Goal: Book appointment/travel/reservation

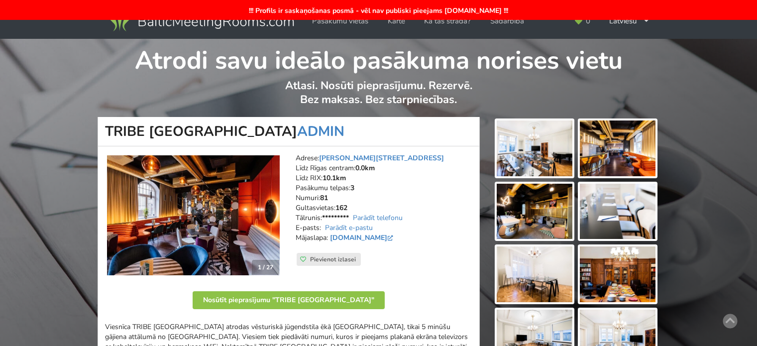
scroll to position [298, 0]
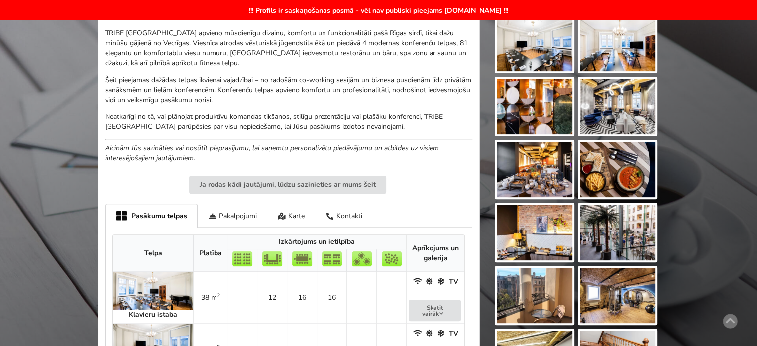
scroll to position [443, 0]
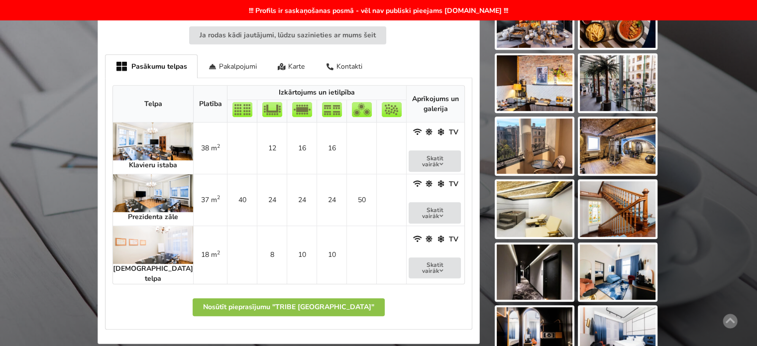
click at [227, 149] on td at bounding box center [242, 147] width 30 height 51
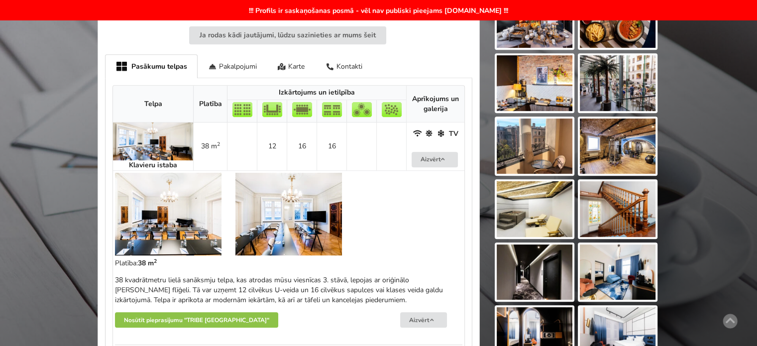
click at [227, 149] on td at bounding box center [242, 146] width 30 height 48
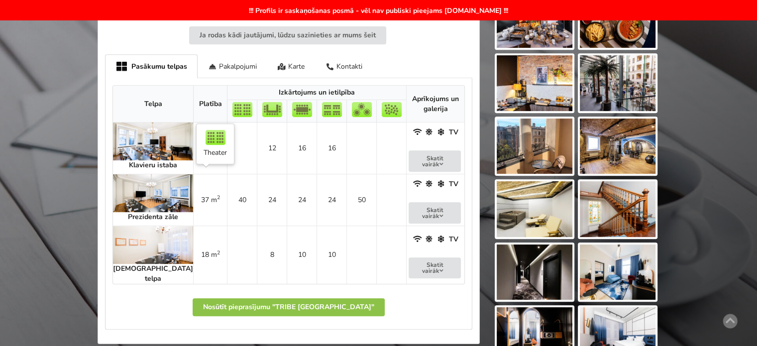
click at [227, 189] on td "40" at bounding box center [242, 200] width 30 height 52
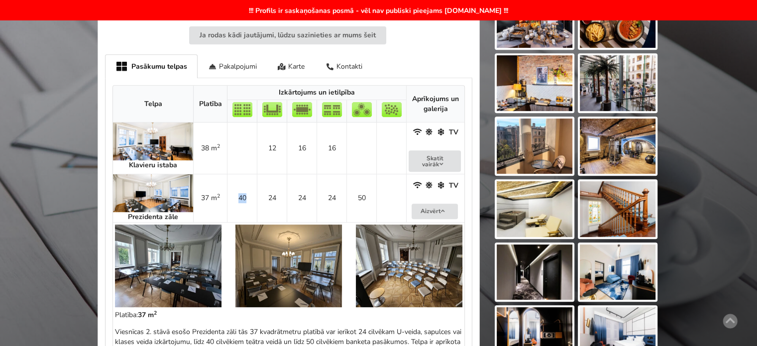
click at [227, 189] on td "40" at bounding box center [242, 198] width 30 height 48
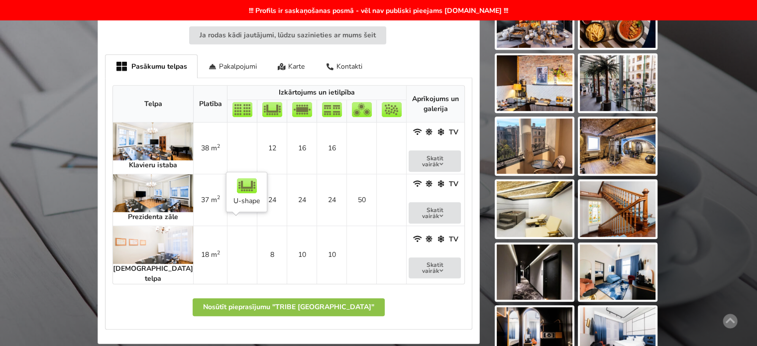
click at [257, 228] on td "8" at bounding box center [272, 254] width 30 height 58
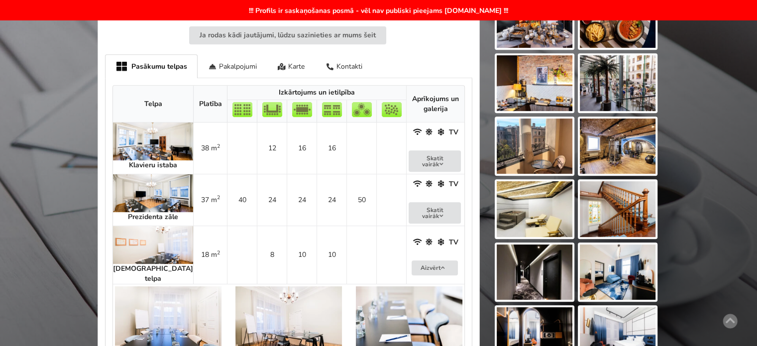
click at [257, 230] on td "8" at bounding box center [272, 254] width 30 height 58
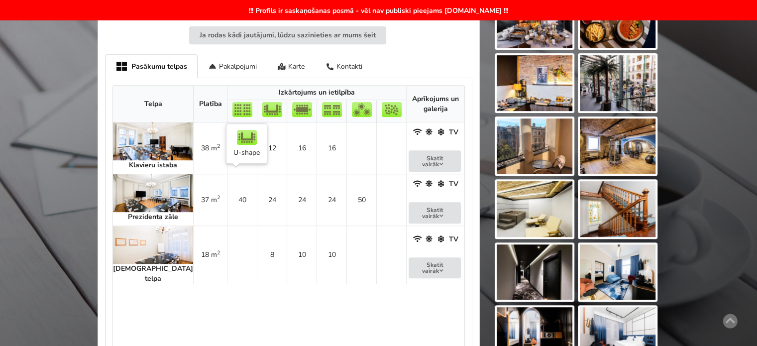
click at [257, 189] on td "24" at bounding box center [272, 200] width 30 height 52
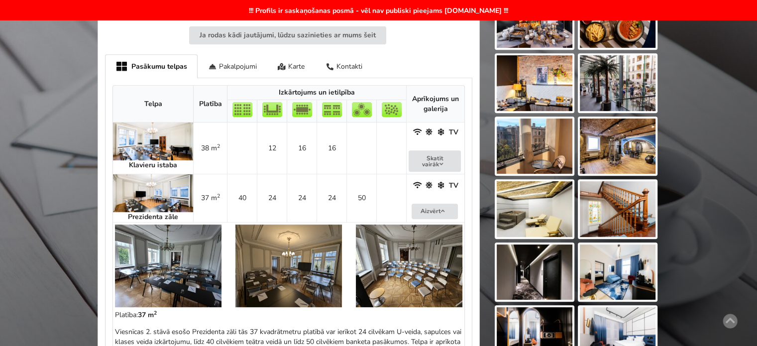
click at [179, 273] on img at bounding box center [168, 265] width 106 height 83
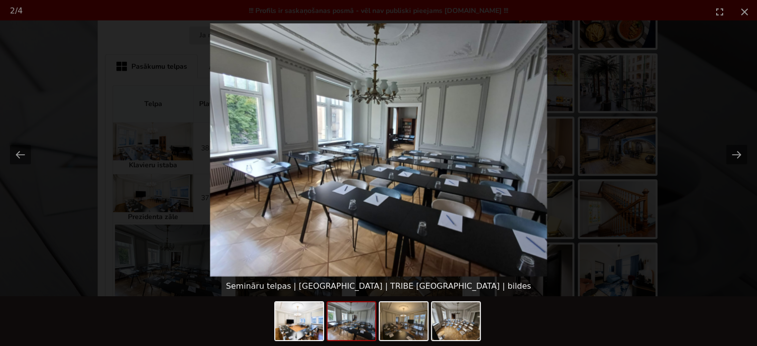
scroll to position [0, 0]
click at [711, 206] on picture at bounding box center [378, 149] width 757 height 253
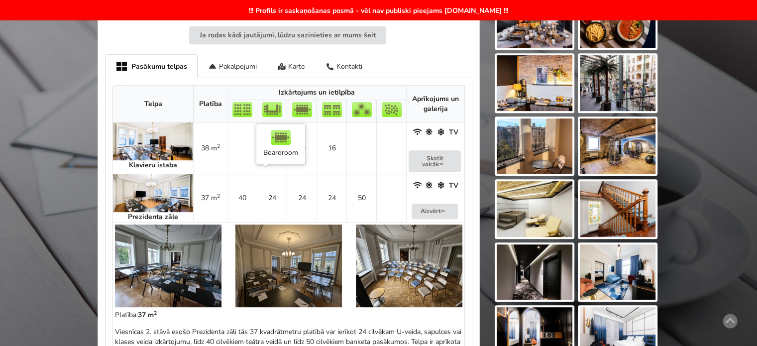
click at [287, 188] on td "24" at bounding box center [302, 198] width 30 height 48
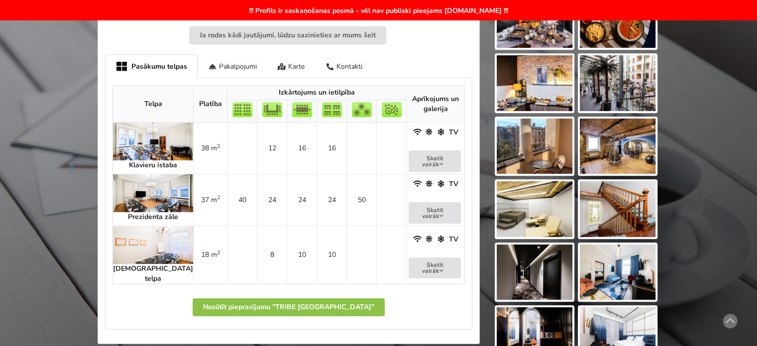
click at [193, 246] on td "18 m 2" at bounding box center [210, 254] width 34 height 58
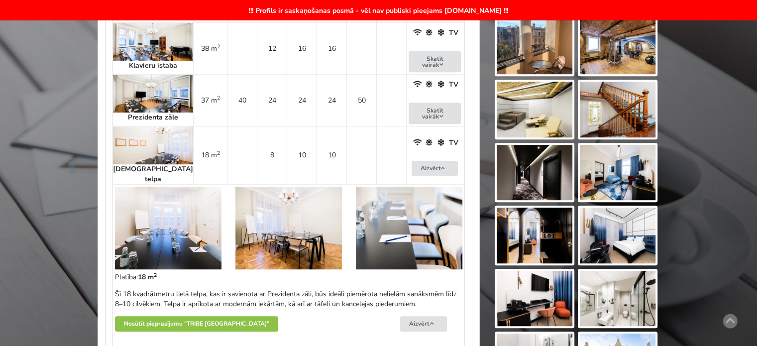
scroll to position [492, 0]
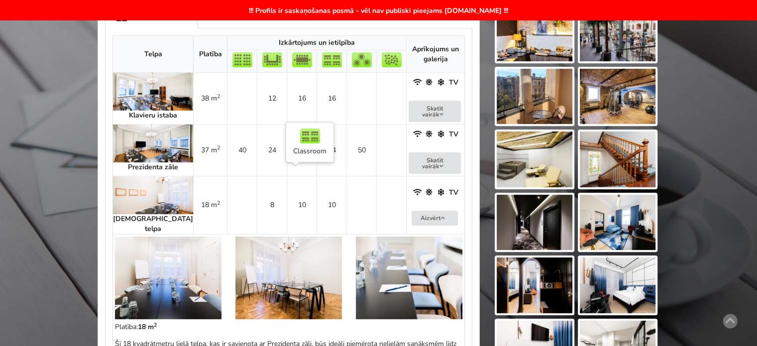
click at [316, 197] on td "10" at bounding box center [331, 205] width 30 height 58
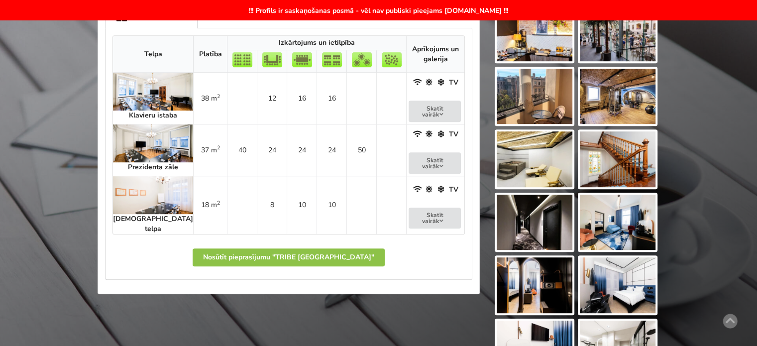
scroll to position [393, 0]
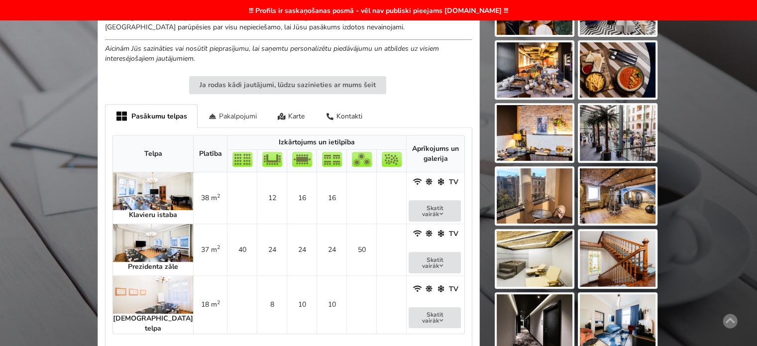
click at [230, 111] on div "Pakalpojumi" at bounding box center [232, 115] width 70 height 23
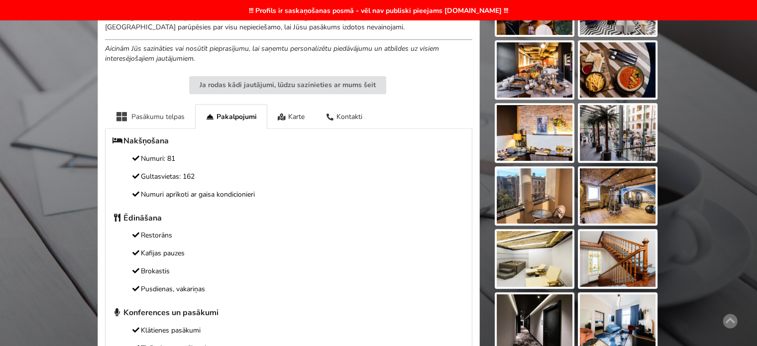
click at [133, 120] on div "Pasākumu telpas" at bounding box center [150, 116] width 90 height 24
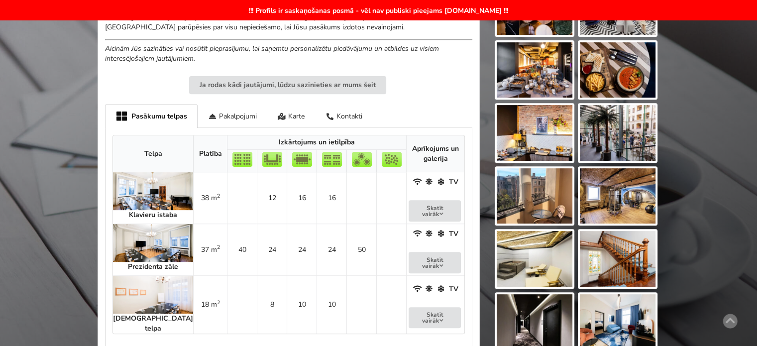
scroll to position [443, 0]
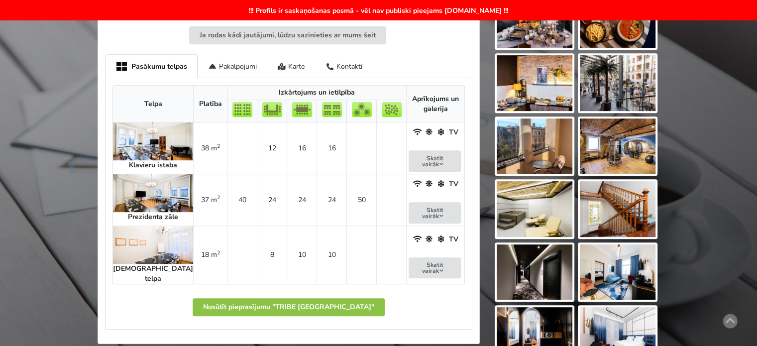
click at [130, 234] on img at bounding box center [153, 245] width 80 height 38
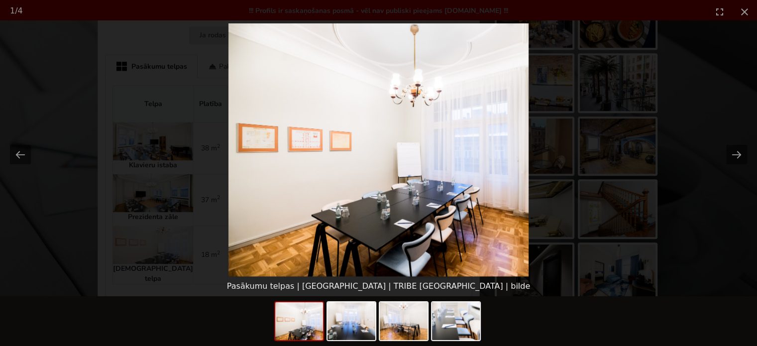
scroll to position [0, 0]
click at [720, 242] on picture at bounding box center [378, 149] width 757 height 253
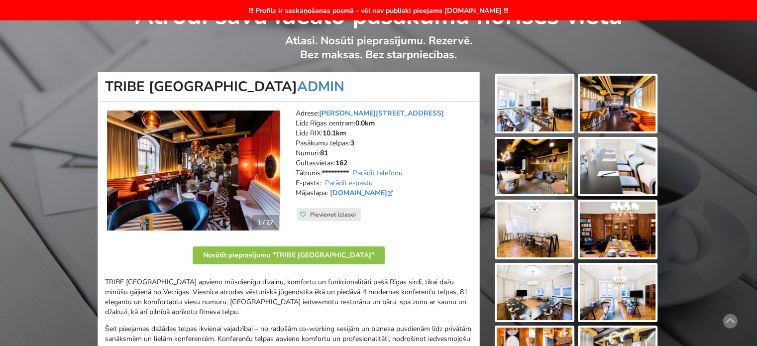
scroll to position [194, 0]
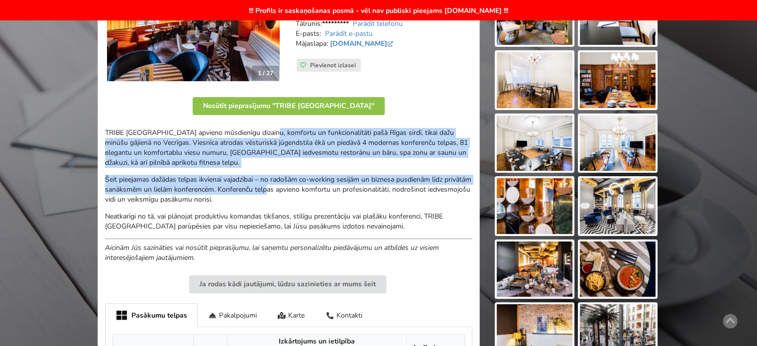
drag, startPoint x: 270, startPoint y: 131, endPoint x: 303, endPoint y: 194, distance: 71.4
click at [300, 191] on div "TRIBE Riga City Centre apvieno mūsdienīgu dizainu, komfortu un funkcionalitāti …" at bounding box center [288, 195] width 367 height 135
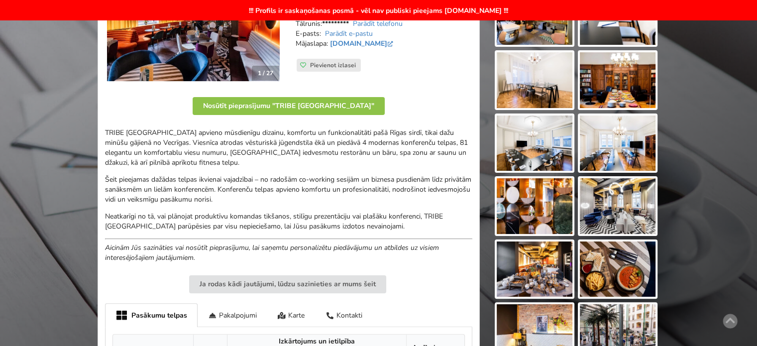
click at [306, 198] on p "Šeit pieejamas dažādas telpas ikvienai vajadzībai – no radošām co-working sesij…" at bounding box center [288, 190] width 367 height 30
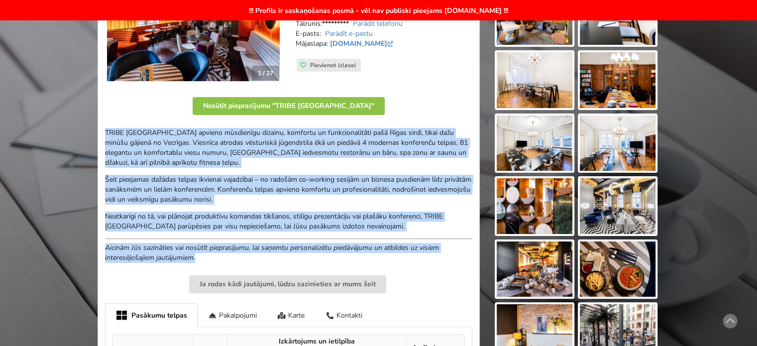
drag, startPoint x: 106, startPoint y: 130, endPoint x: 210, endPoint y: 256, distance: 163.6
click at [210, 256] on div "TRIBE Riga City Centre apvieno mūsdienīgu dizainu, komfortu un funkcionalitāti …" at bounding box center [288, 195] width 367 height 135
copy div "TRIBE Riga City Centre apvieno mūsdienīgu dizainu, komfortu un funkcionalitāti …"
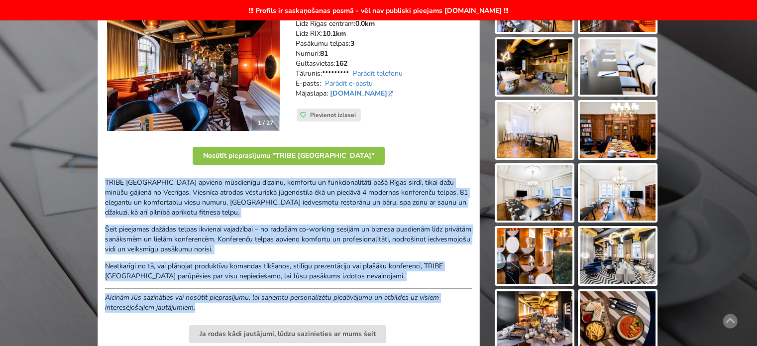
scroll to position [0, 0]
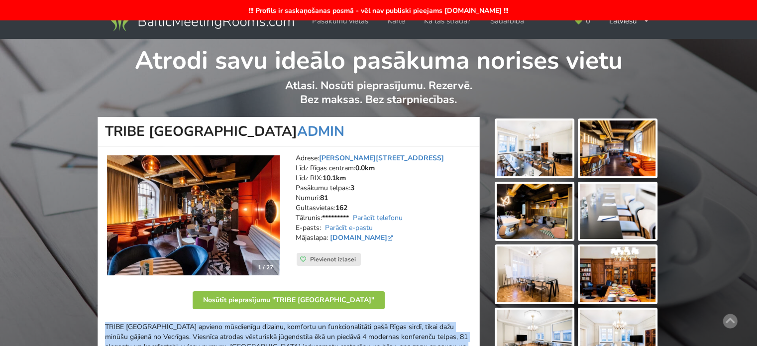
drag, startPoint x: 632, startPoint y: 28, endPoint x: 634, endPoint y: 33, distance: 5.6
click at [631, 28] on div "Latviešu English Русский" at bounding box center [629, 20] width 54 height 19
click at [629, 44] on link "English" at bounding box center [629, 43] width 53 height 19
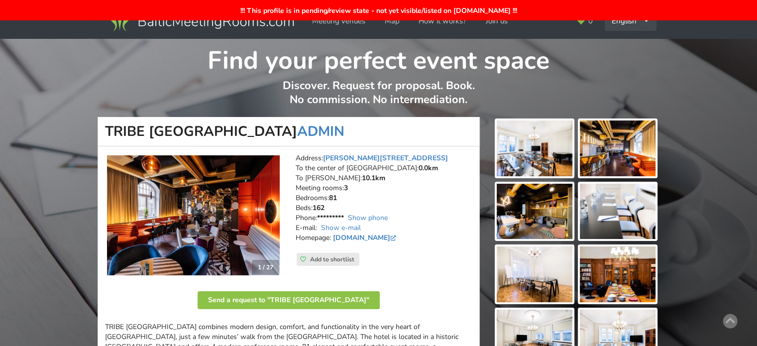
click at [621, 23] on div "English Русский Latviešu" at bounding box center [630, 20] width 52 height 19
click at [625, 39] on link "Русский" at bounding box center [630, 43] width 50 height 19
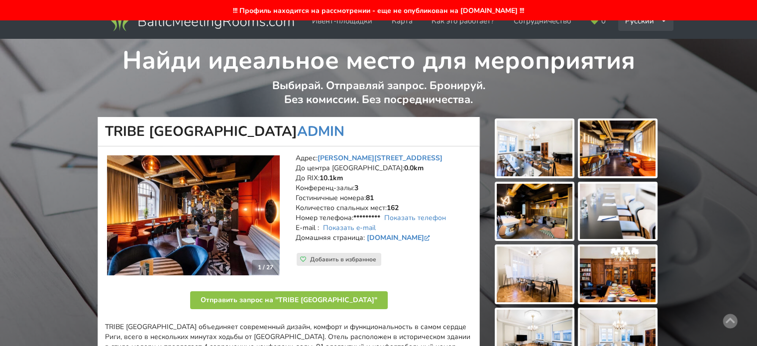
click at [631, 21] on div "Русский English Latviešu" at bounding box center [646, 20] width 56 height 19
click at [645, 63] on link "Latviešu" at bounding box center [646, 62] width 54 height 19
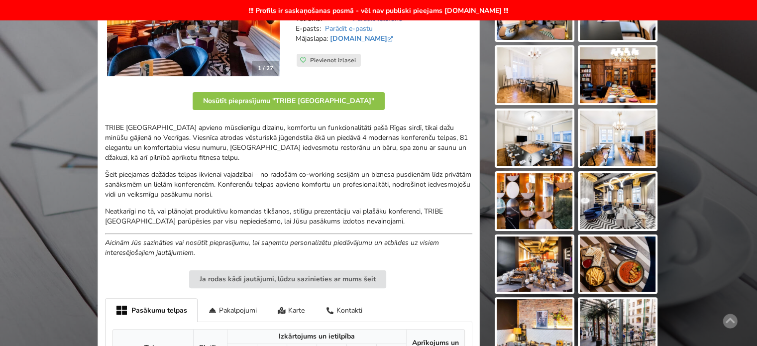
scroll to position [99, 0]
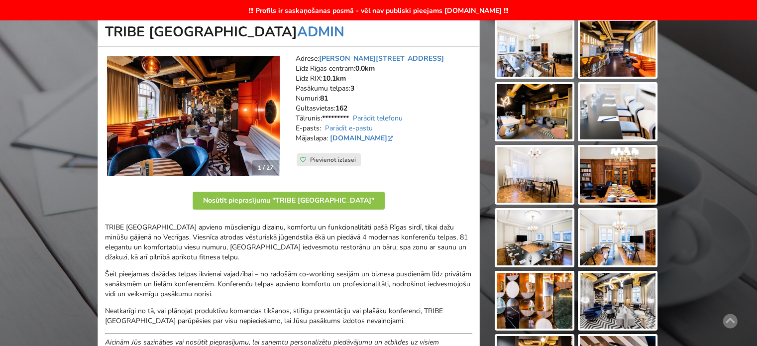
click at [623, 168] on img at bounding box center [617, 175] width 76 height 56
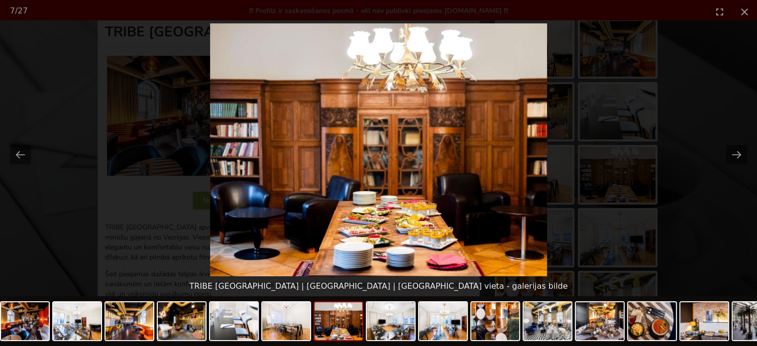
scroll to position [0, 0]
click at [691, 208] on picture at bounding box center [378, 149] width 757 height 253
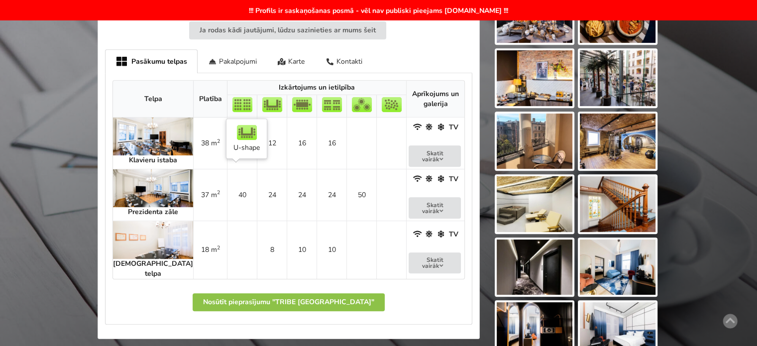
scroll to position [497, 0]
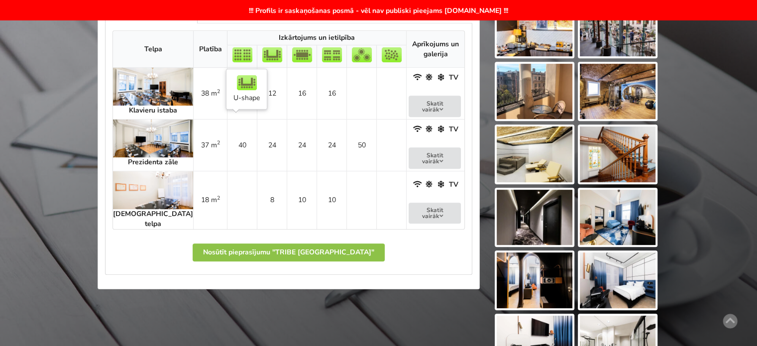
click at [257, 146] on td "24" at bounding box center [272, 145] width 30 height 52
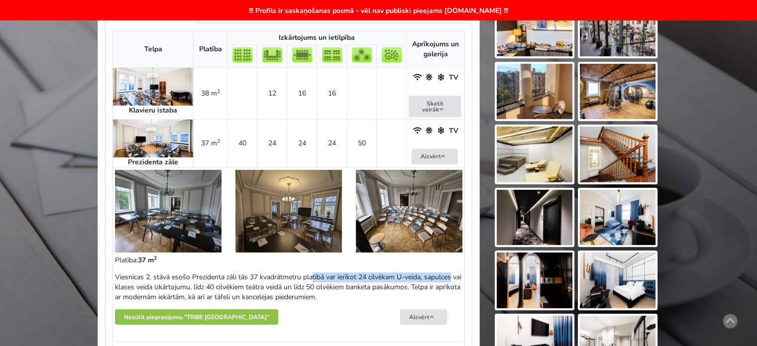
drag, startPoint x: 256, startPoint y: 275, endPoint x: 390, endPoint y: 280, distance: 134.4
click at [382, 278] on div "Viesnīcas 2. stāvā esošo Prezidenta zāli tās 37 kvadrātmetru platībā var ierīko…" at bounding box center [288, 287] width 347 height 30
click at [390, 280] on div "Viesnīcas 2. stāvā esošo Prezidenta zāli tās 37 kvadrātmetru platībā var ierīko…" at bounding box center [288, 287] width 347 height 30
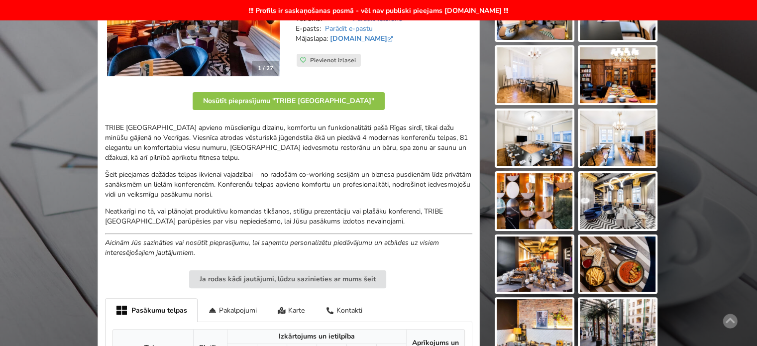
scroll to position [249, 0]
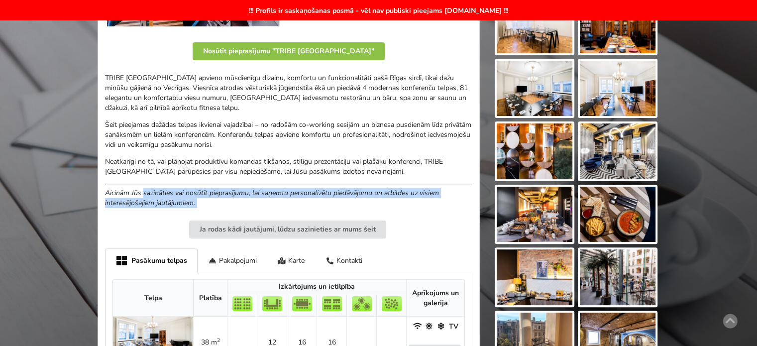
click at [222, 209] on div "TRIBE Riga City Centre apvieno mūsdienīgu dizainu, komfortu un funkcionalitāti …" at bounding box center [288, 155] width 367 height 165
click at [223, 209] on div "TRIBE Riga City Centre apvieno mūsdienīgu dizainu, komfortu un funkcionalitāti …" at bounding box center [288, 155] width 367 height 165
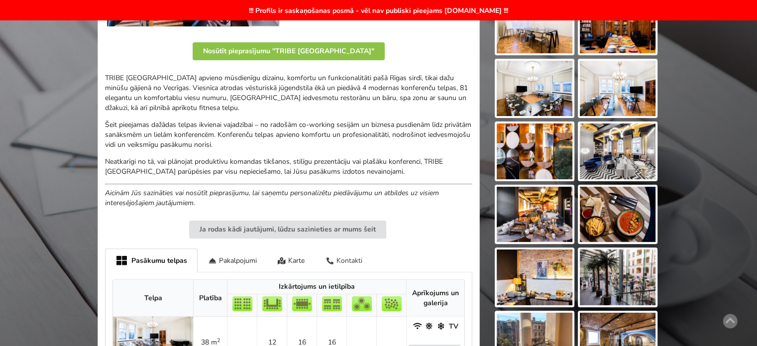
click at [343, 260] on div "Kontakti" at bounding box center [344, 259] width 58 height 23
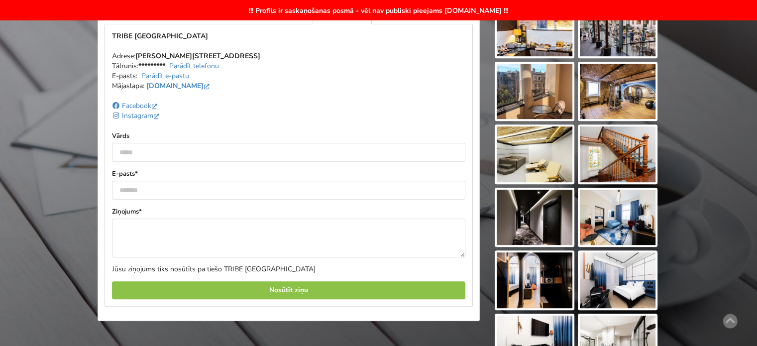
scroll to position [348, 0]
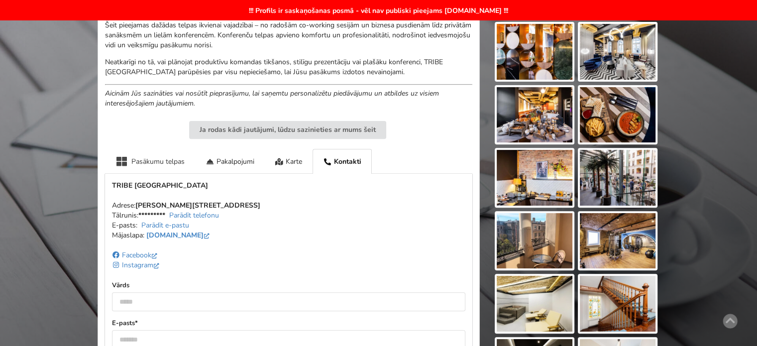
click at [149, 155] on div "Pasākumu telpas" at bounding box center [150, 161] width 90 height 24
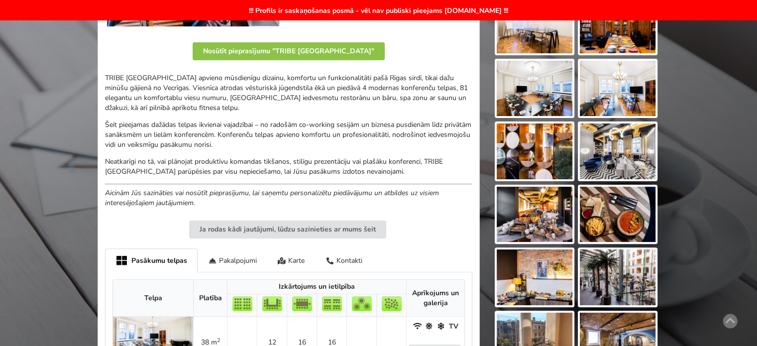
scroll to position [0, 0]
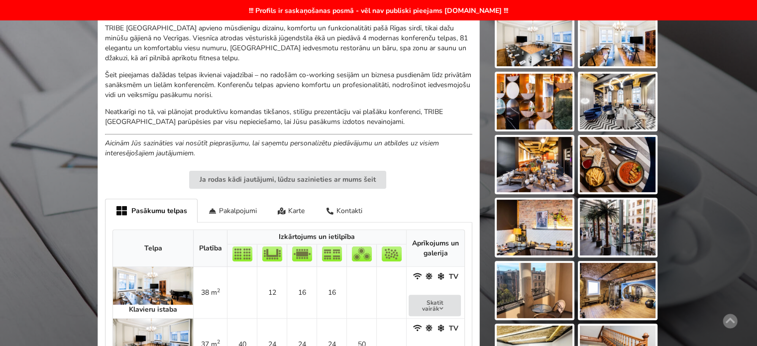
scroll to position [497, 0]
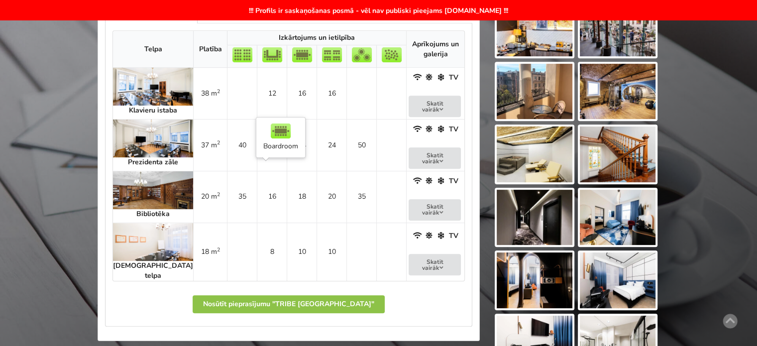
click at [287, 175] on td "18" at bounding box center [302, 197] width 30 height 52
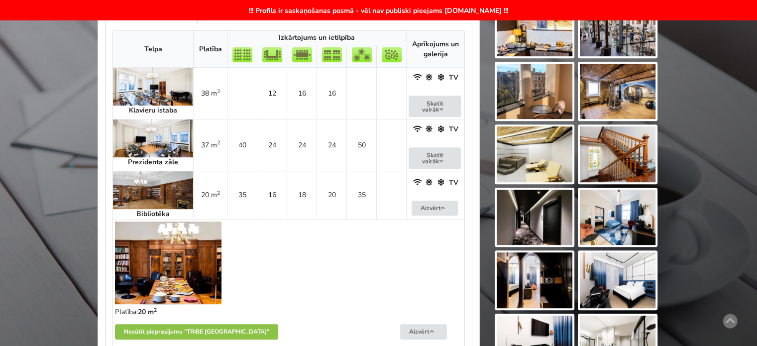
click at [287, 175] on td "18" at bounding box center [302, 195] width 30 height 48
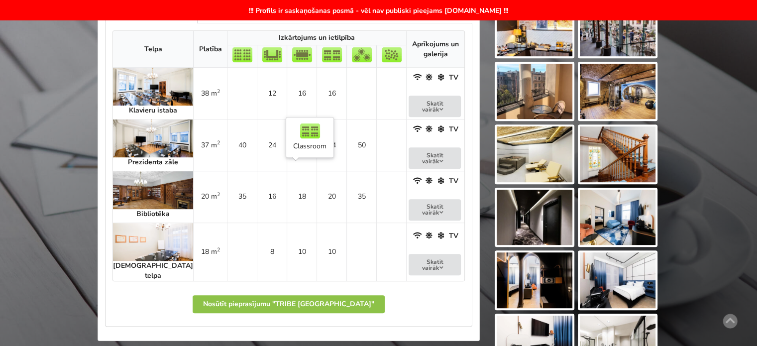
scroll to position [348, 0]
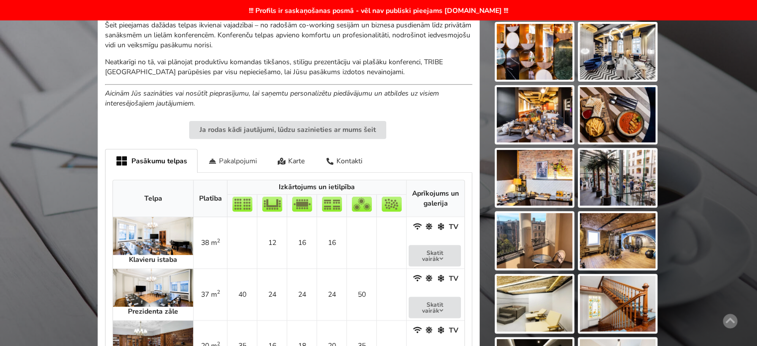
click at [236, 155] on div "Pakalpojumi" at bounding box center [232, 160] width 70 height 23
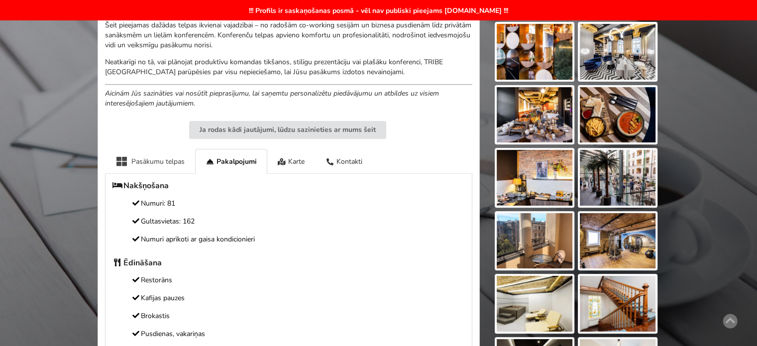
click at [149, 163] on div "Pasākumu telpas" at bounding box center [150, 161] width 90 height 24
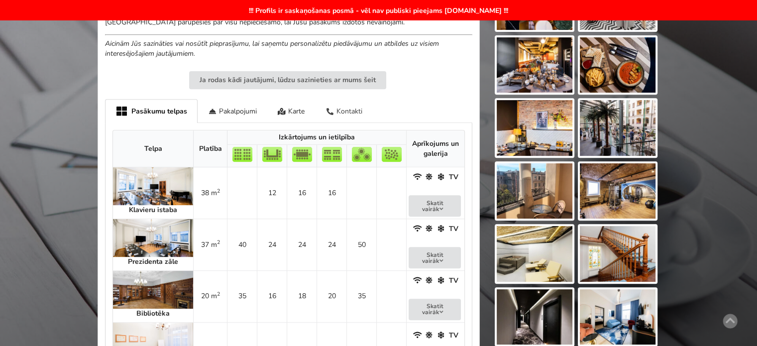
scroll to position [448, 0]
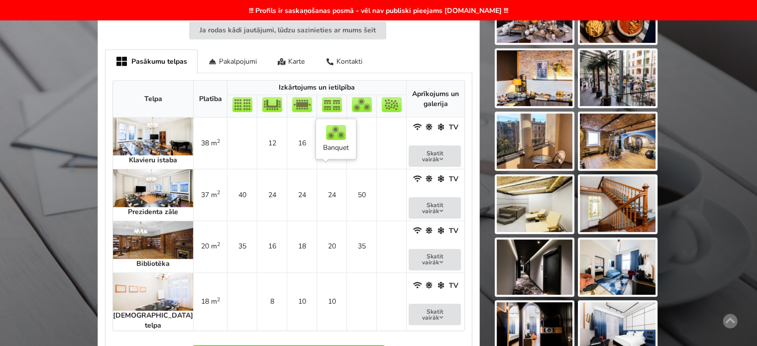
click at [346, 198] on td "50" at bounding box center [361, 195] width 30 height 52
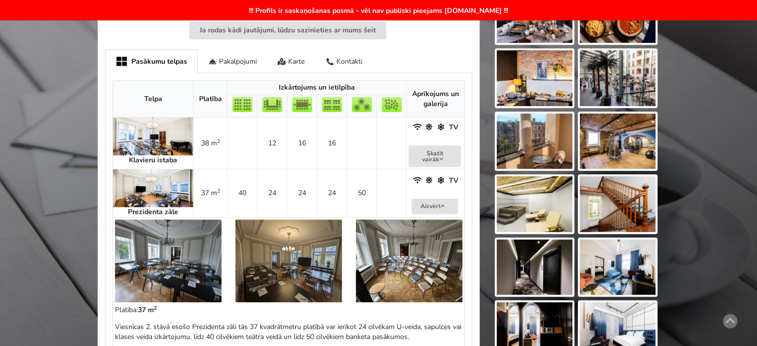
click at [346, 198] on td "50" at bounding box center [361, 193] width 30 height 48
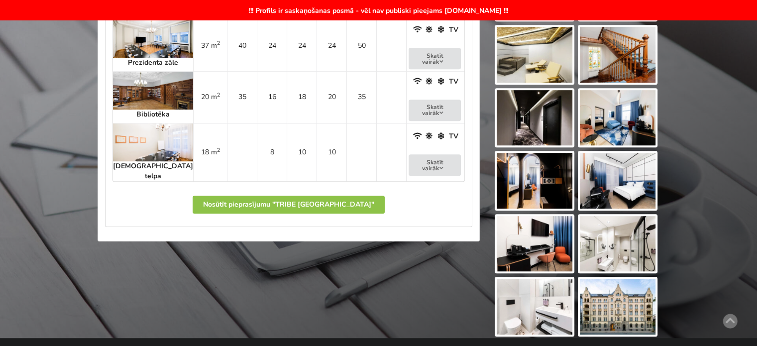
scroll to position [398, 0]
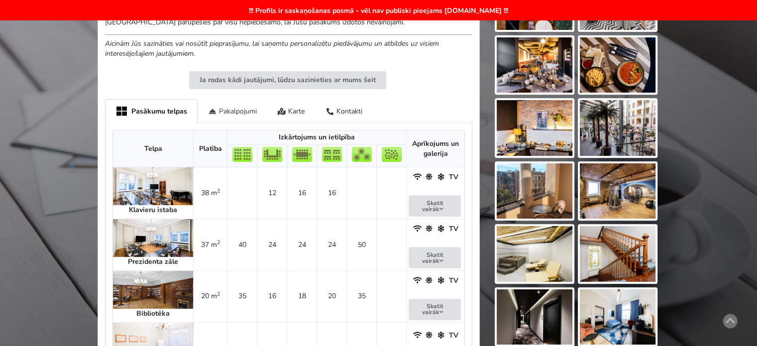
click at [243, 110] on div "Pakalpojumi" at bounding box center [232, 110] width 70 height 23
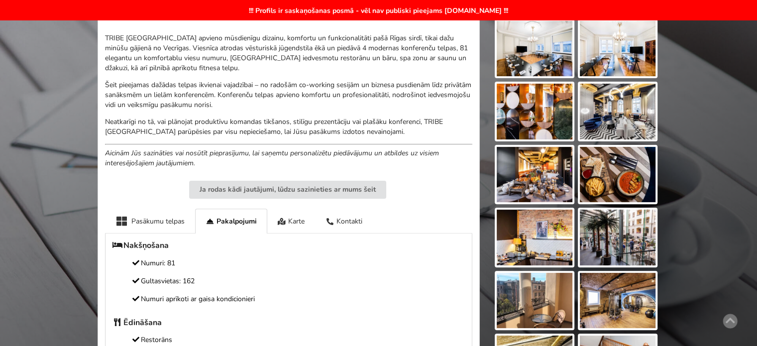
scroll to position [40, 0]
